Goal: Information Seeking & Learning: Learn about a topic

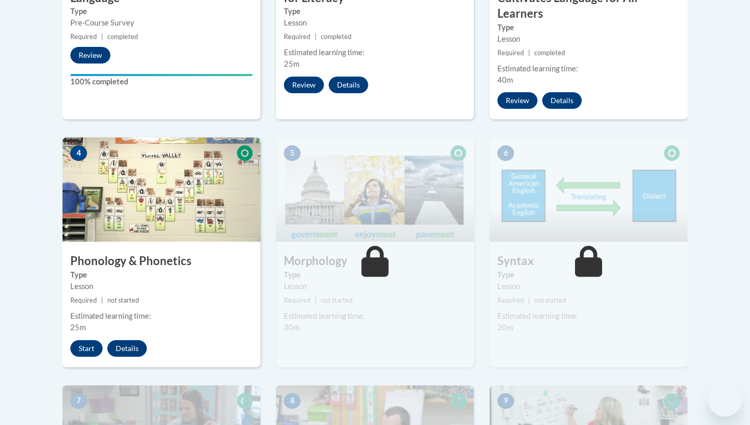
scroll to position [507, 0]
click at [82, 352] on button "Start" at bounding box center [86, 349] width 32 height 17
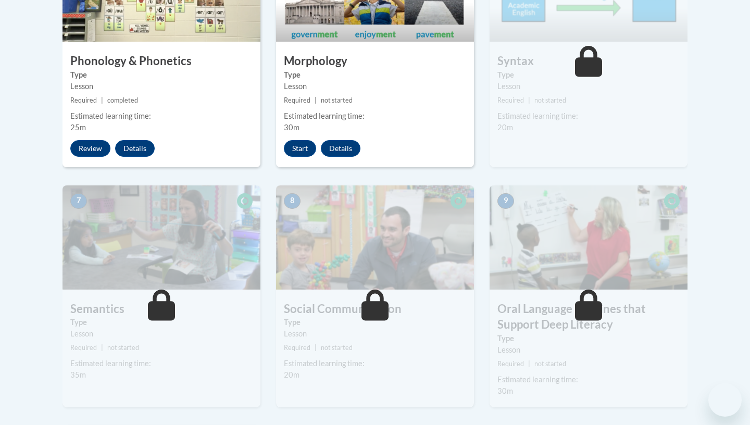
scroll to position [675, 0]
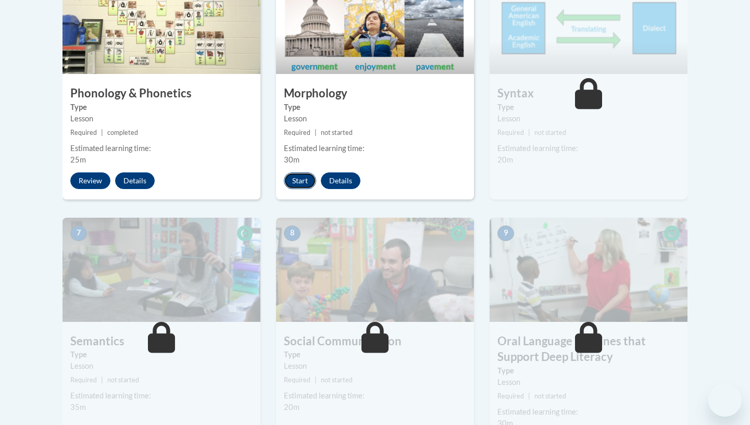
click at [300, 177] on button "Start" at bounding box center [300, 181] width 32 height 17
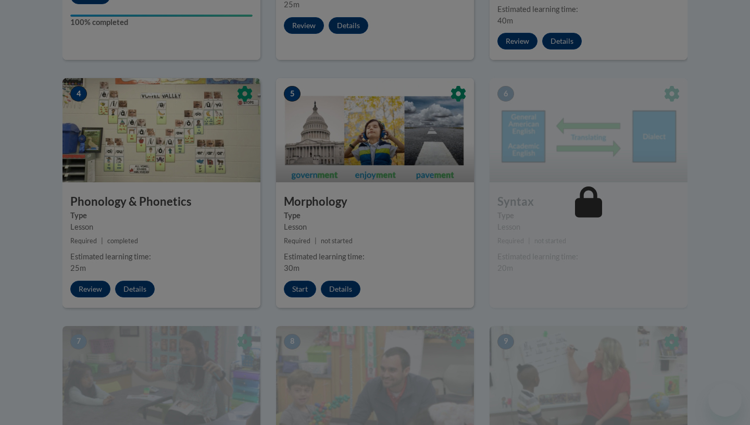
scroll to position [564, 0]
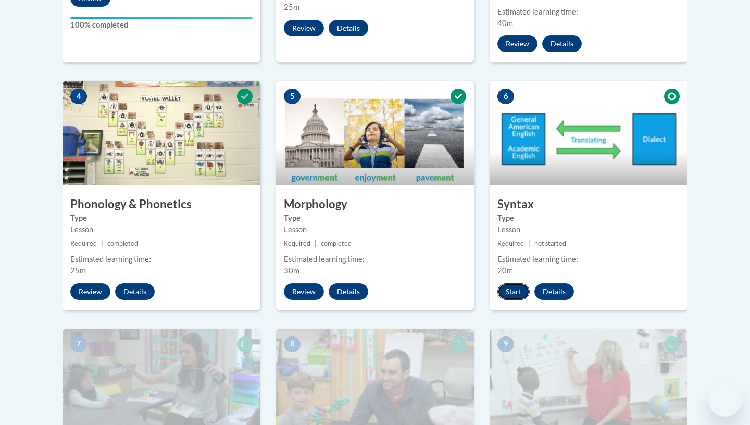
click at [519, 292] on button "Start" at bounding box center [514, 292] width 32 height 17
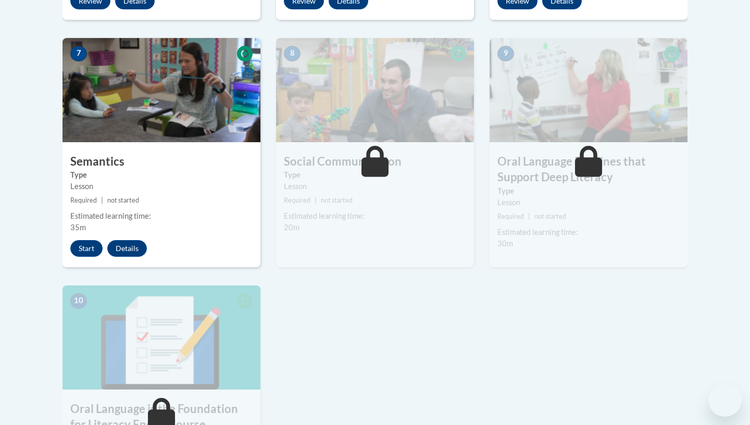
scroll to position [854, 0]
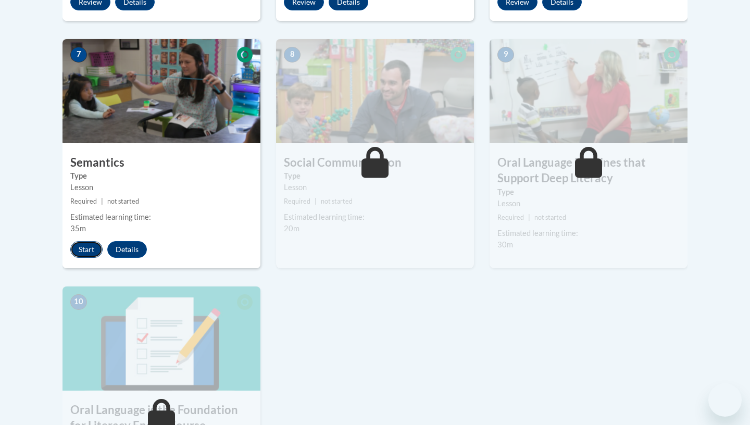
click at [86, 243] on button "Start" at bounding box center [86, 249] width 32 height 17
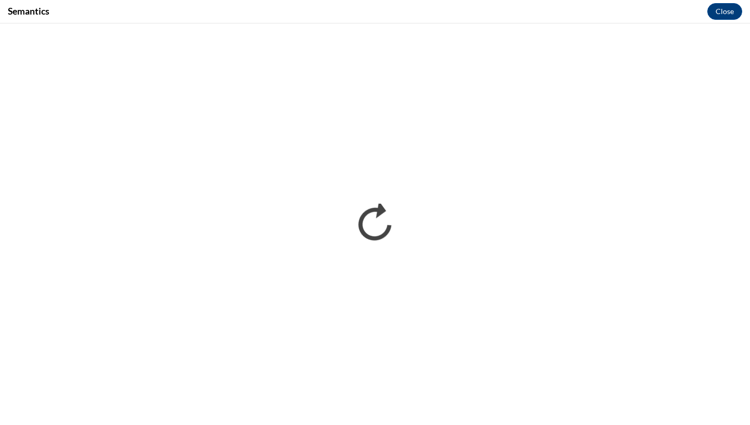
scroll to position [0, 0]
